Goal: Task Accomplishment & Management: Use online tool/utility

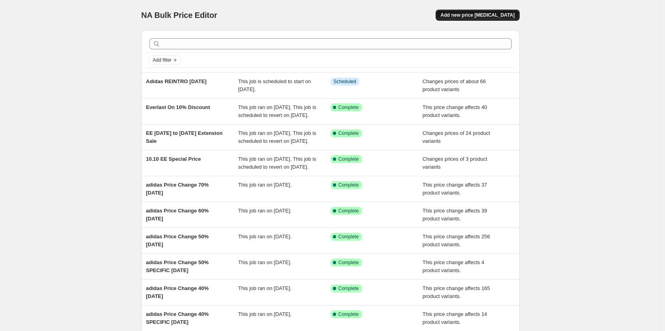
click at [484, 15] on span "Add new price [MEDICAL_DATA]" at bounding box center [477, 15] width 74 height 6
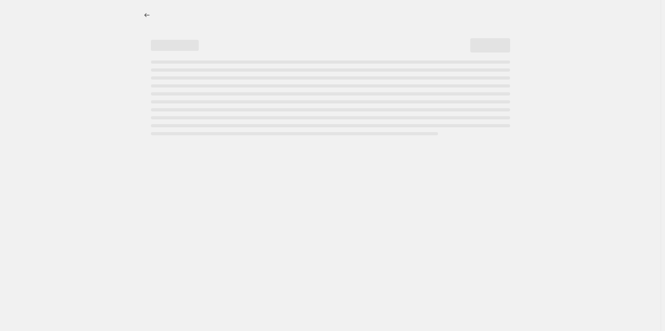
select select "percentage"
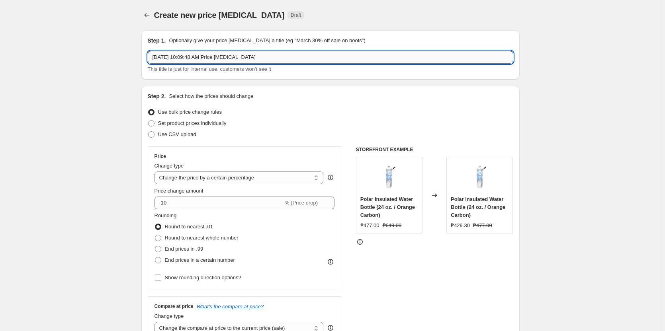
click at [267, 60] on input "[DATE] 10:09:48 AM Price [MEDICAL_DATA]" at bounding box center [331, 57] width 366 height 13
drag, startPoint x: 267, startPoint y: 60, endPoint x: 159, endPoint y: 60, distance: 108.3
click at [159, 60] on input "[DATE] 10:09:48 AM Price [MEDICAL_DATA]" at bounding box center [331, 57] width 366 height 13
type input "Mizuno On 10% Off"
click at [273, 175] on select "Change the price to a certain amount Change the price by a certain amount Chang…" at bounding box center [239, 178] width 169 height 13
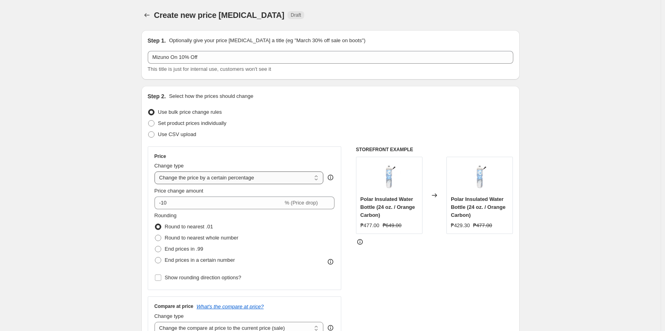
select select "pcap"
click at [156, 172] on select "Change the price to a certain amount Change the price by a certain amount Chang…" at bounding box center [239, 178] width 169 height 13
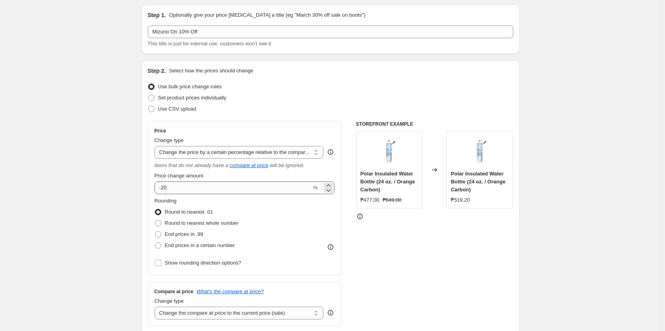
scroll to position [40, 0]
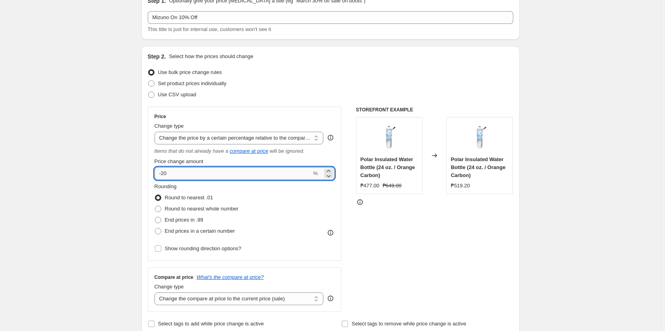
click at [190, 175] on input "-20" at bounding box center [233, 173] width 157 height 13
type input "-2"
type input "-10"
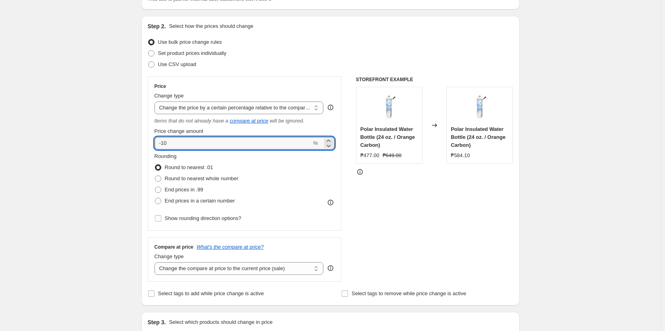
scroll to position [119, 0]
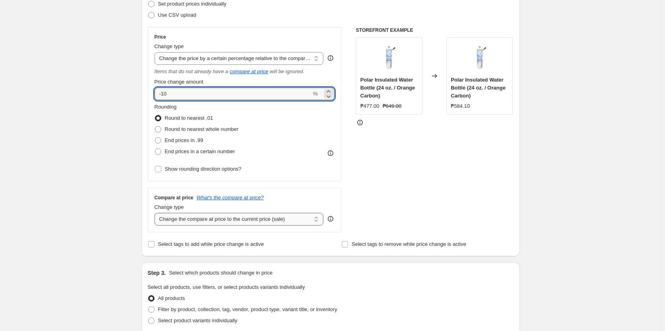
click at [293, 221] on select "Change the compare at price to the current price (sale) Change the compare at p…" at bounding box center [239, 219] width 169 height 13
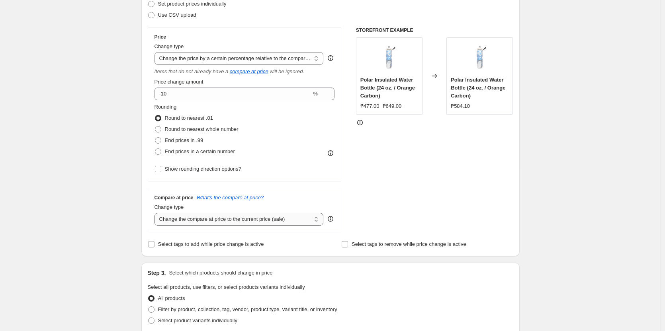
select select "no_change"
click at [156, 213] on select "Change the compare at price to the current price (sale) Change the compare at p…" at bounding box center [239, 219] width 169 height 13
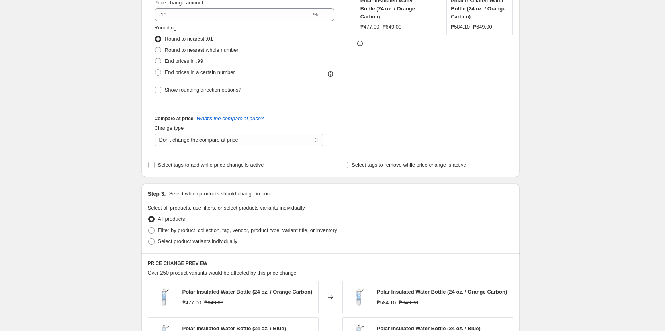
scroll to position [199, 0]
click at [207, 243] on span "Select product variants individually" at bounding box center [197, 241] width 79 height 6
click at [149, 239] on input "Select product variants individually" at bounding box center [148, 238] width 0 height 0
radio input "true"
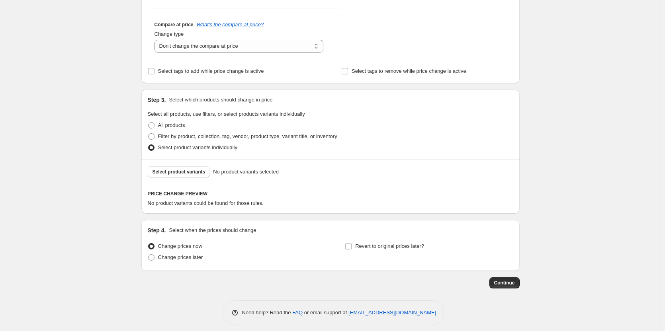
scroll to position [299, 0]
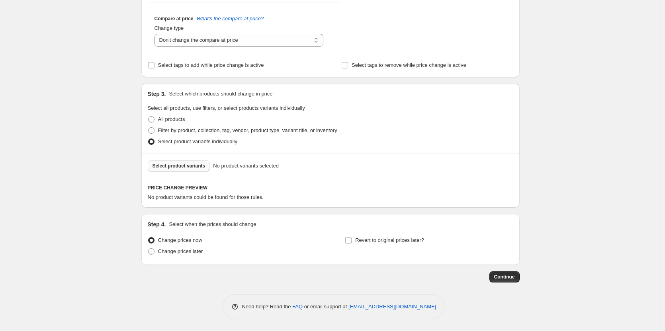
click at [196, 168] on span "Select product variants" at bounding box center [179, 166] width 53 height 6
